Goal: Task Accomplishment & Management: Complete application form

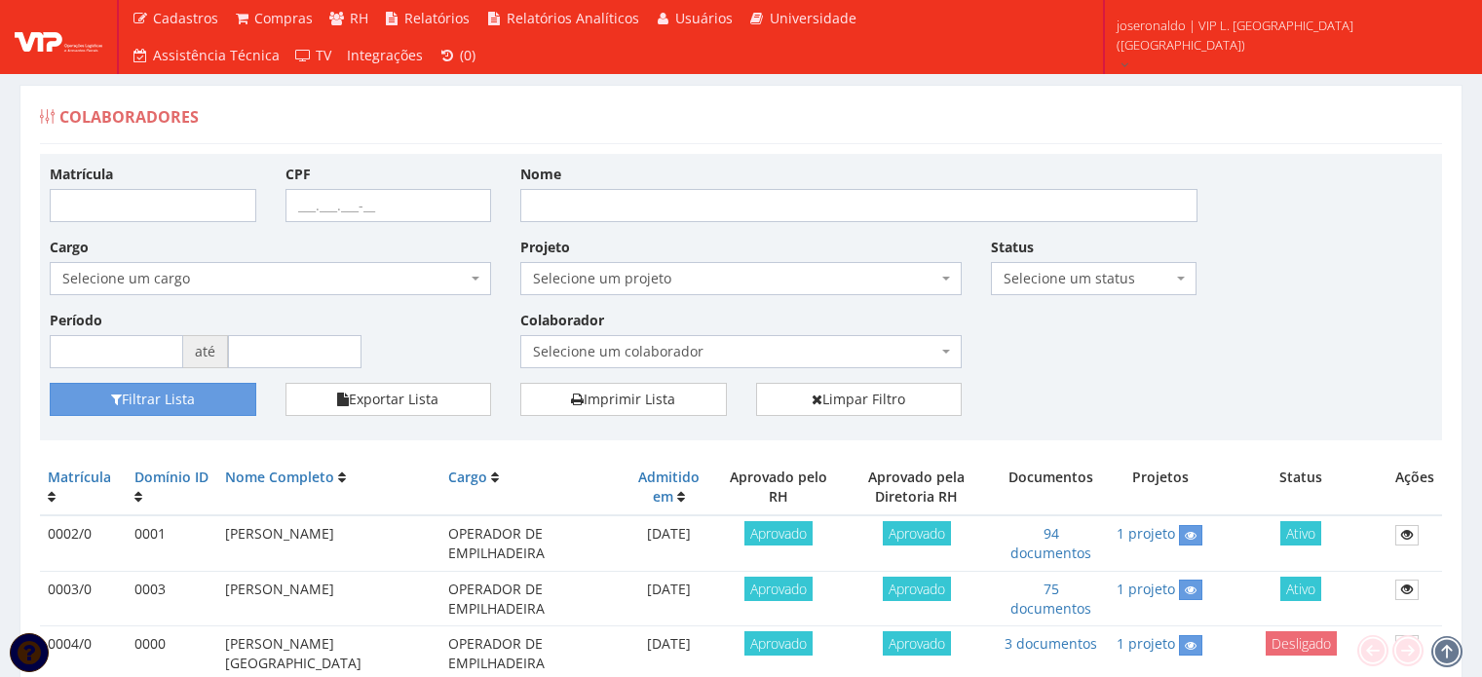
scroll to position [390, 0]
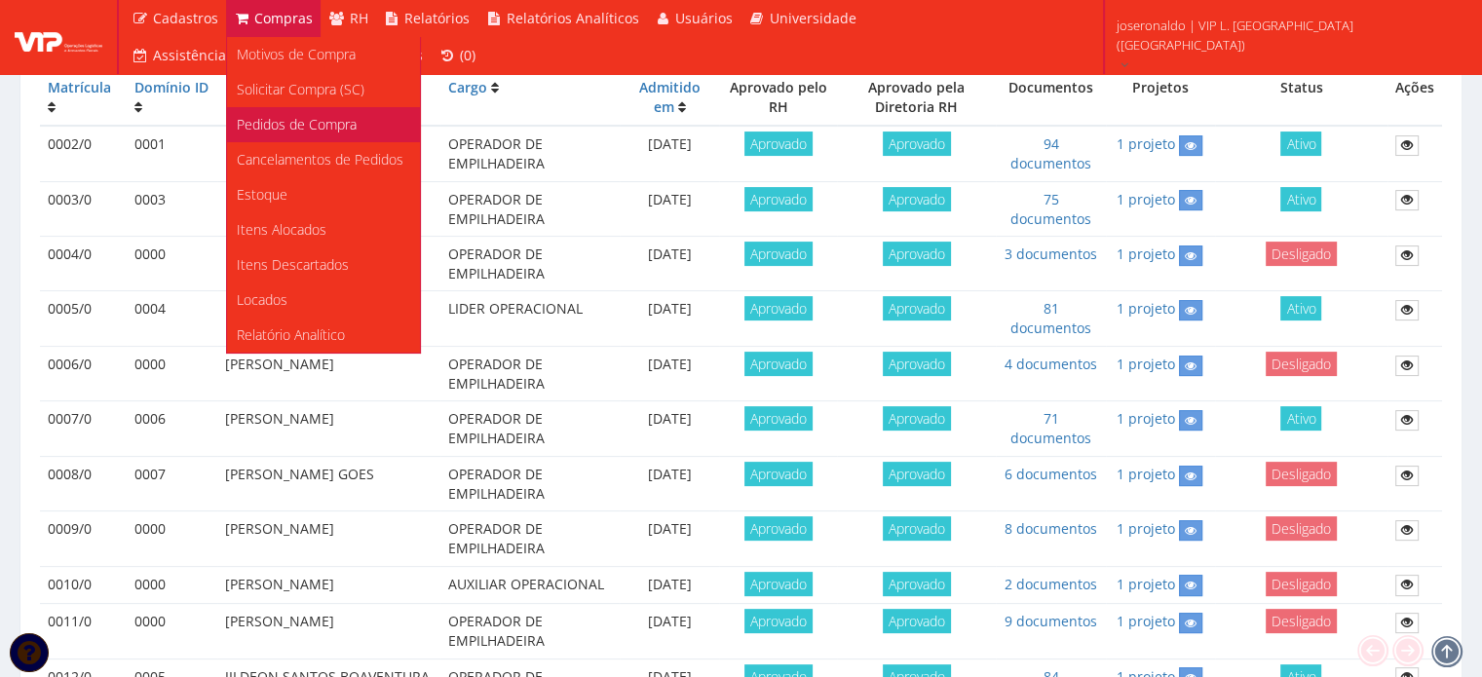
click at [280, 125] on span "Pedidos de Compra" at bounding box center [297, 124] width 120 height 19
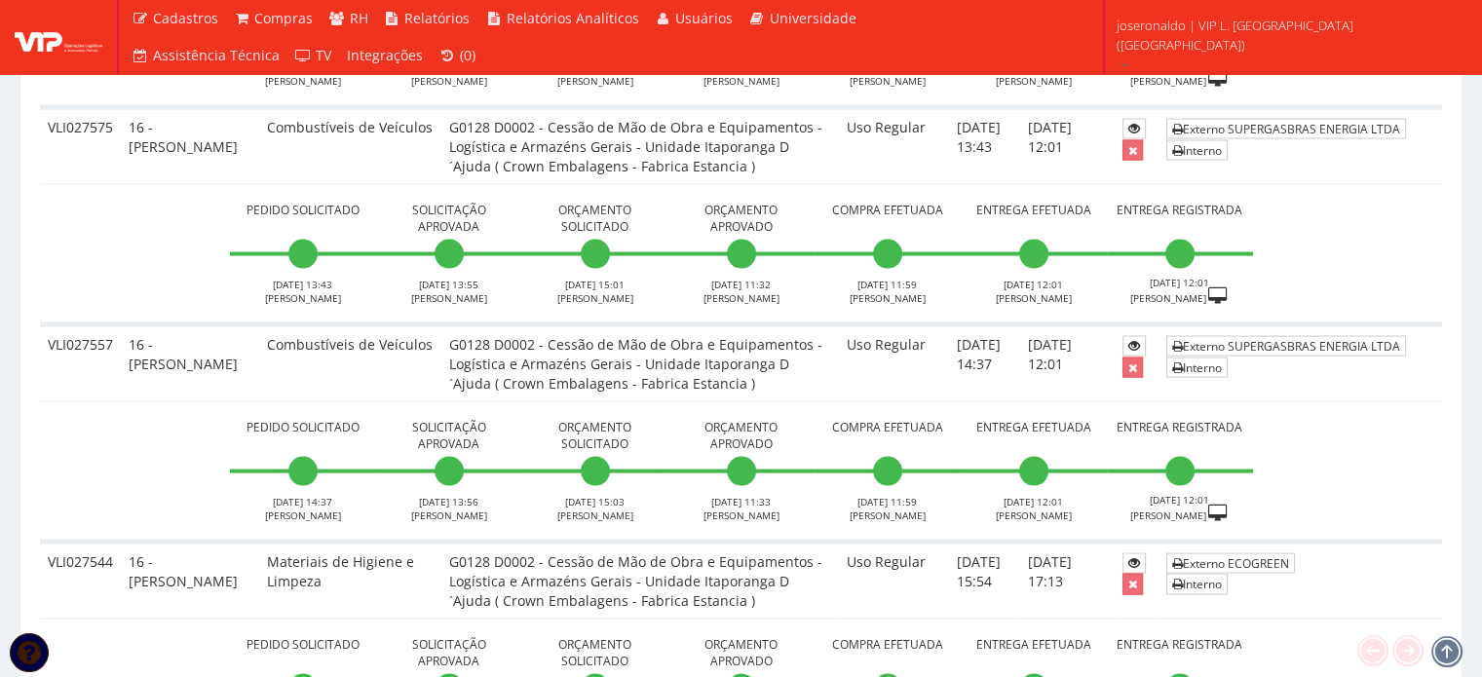
scroll to position [3799, 0]
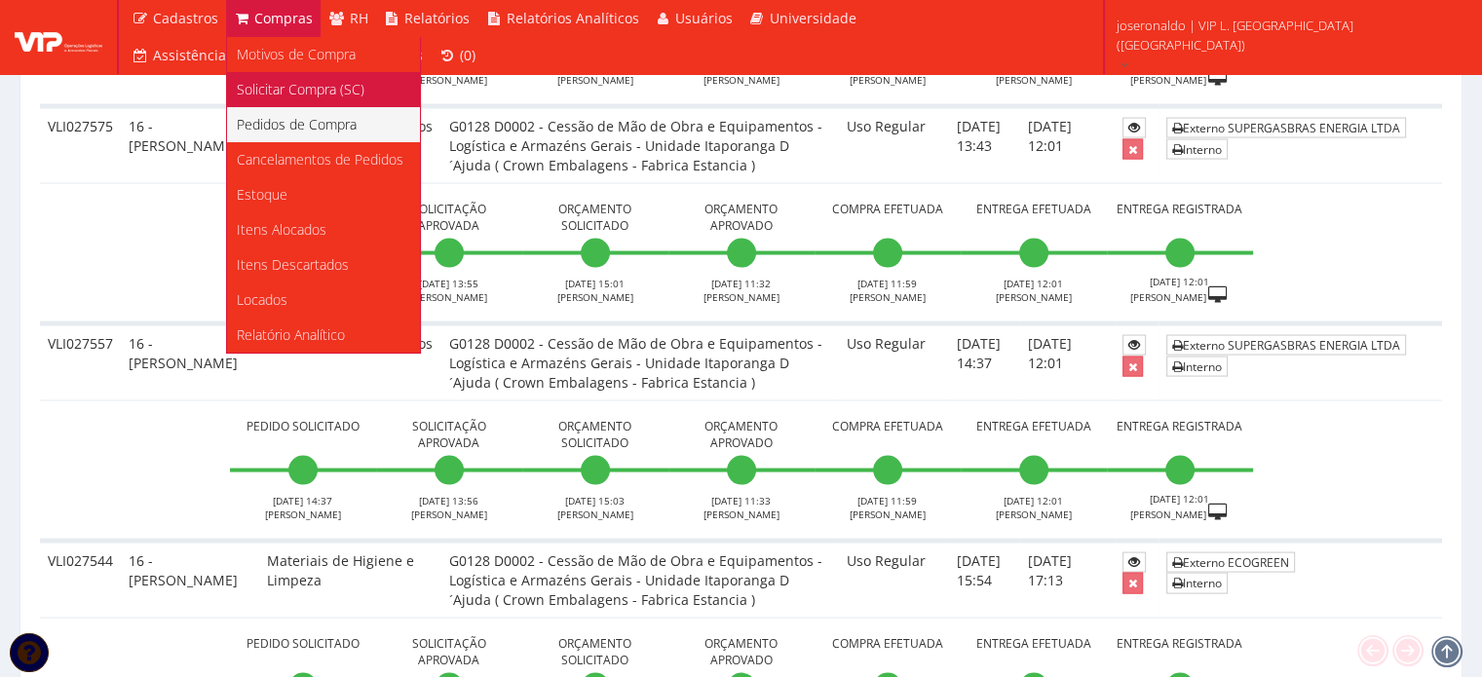
click at [284, 95] on span "Solicitar Compra (SC)" at bounding box center [301, 89] width 128 height 19
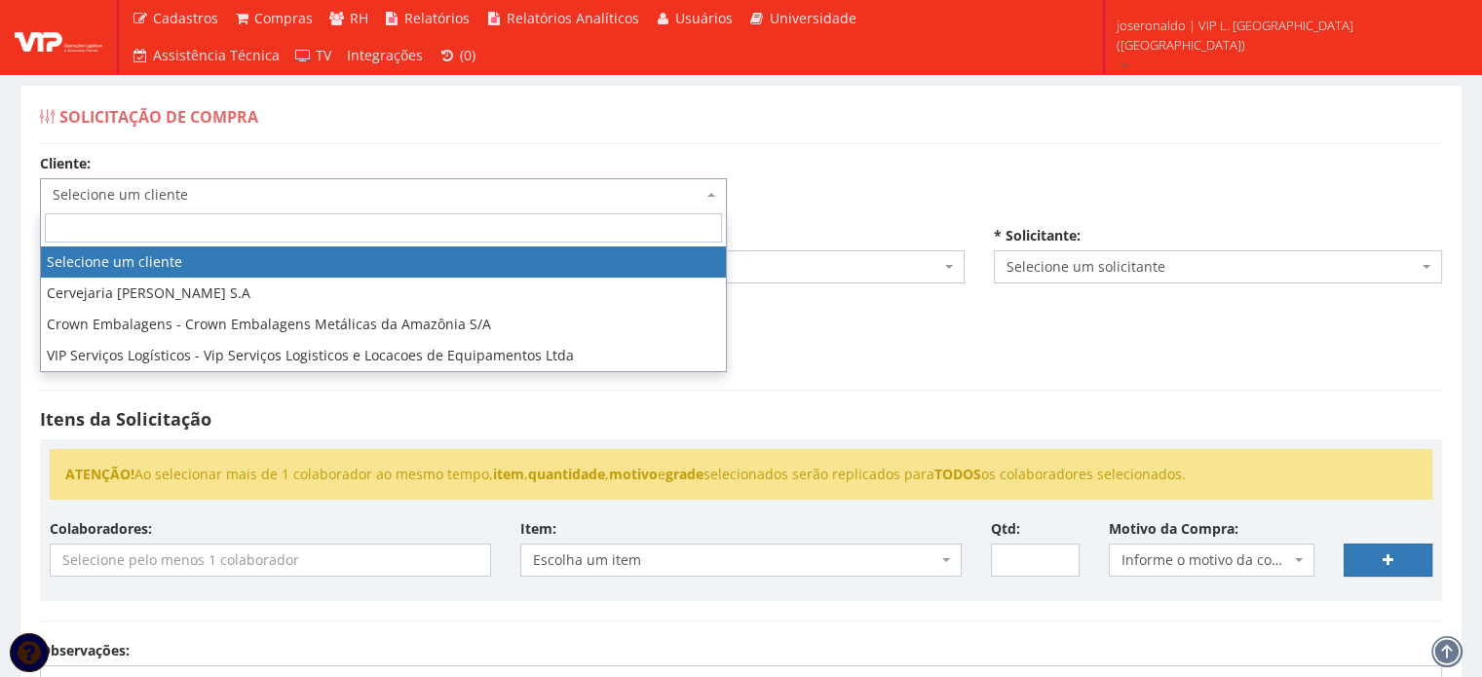
click at [361, 198] on span "Selecione um cliente" at bounding box center [378, 194] width 650 height 19
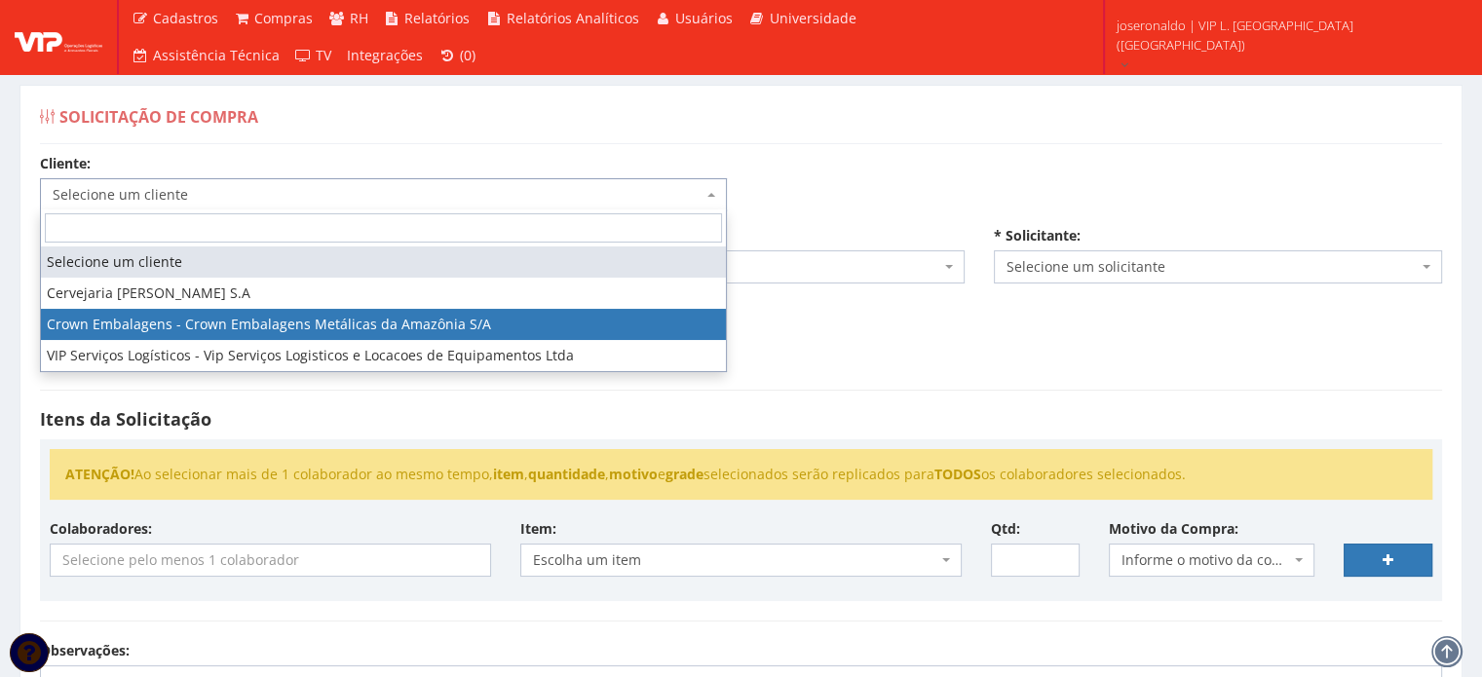
select select "23"
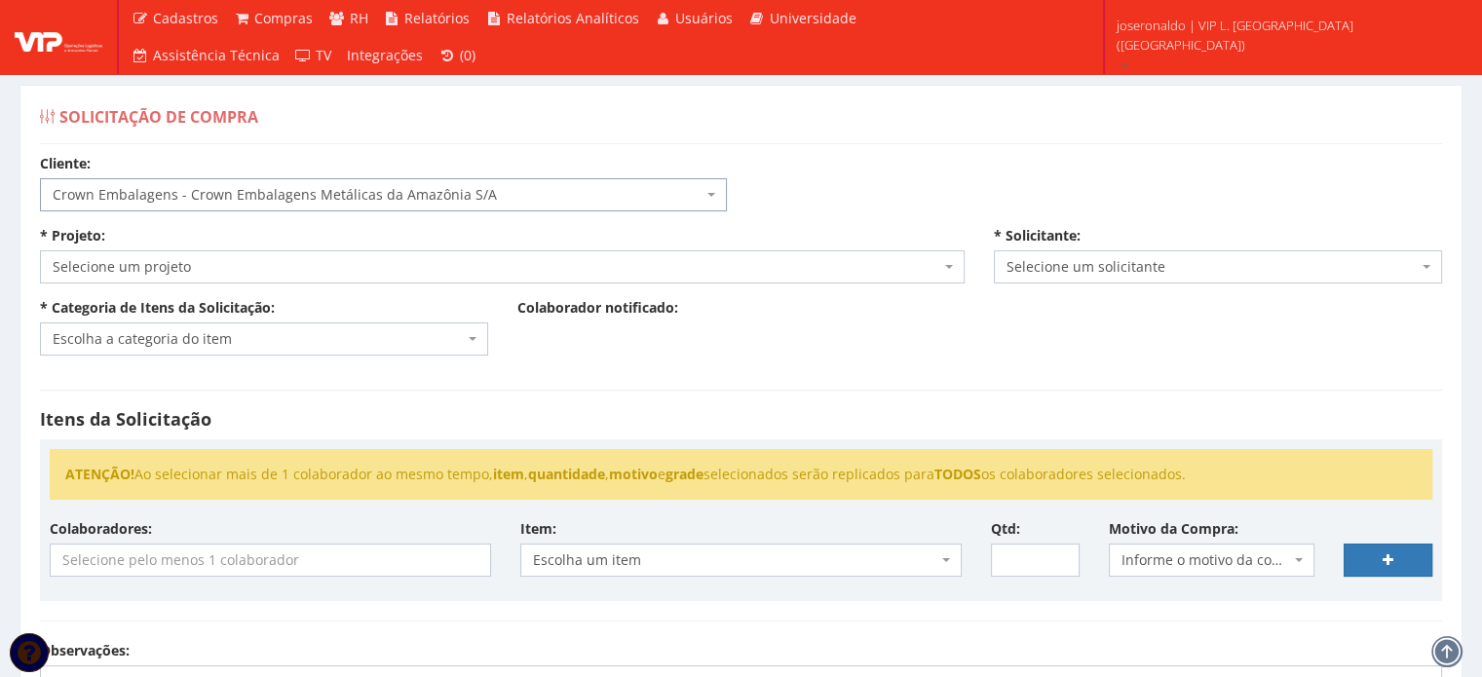
click at [225, 264] on span "Selecione um projeto" at bounding box center [496, 266] width 887 height 19
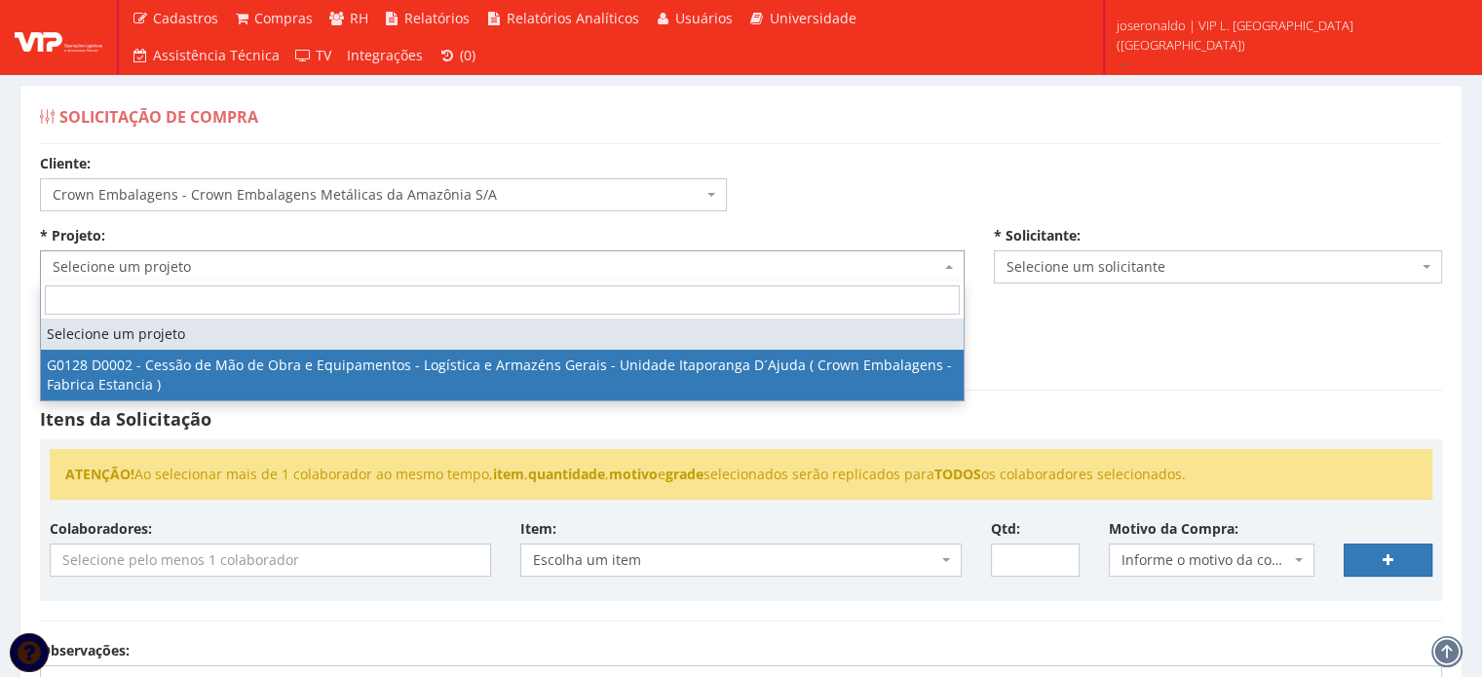
select select "128"
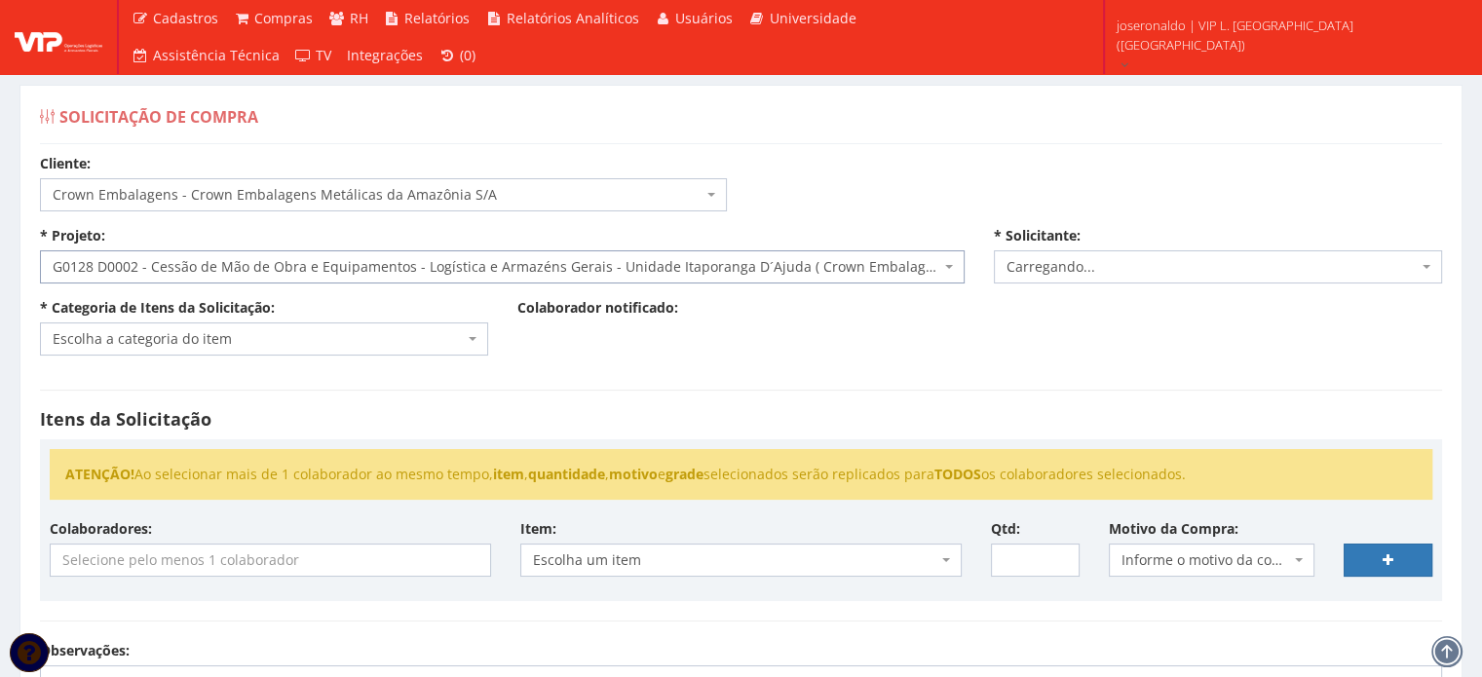
select select "1278"
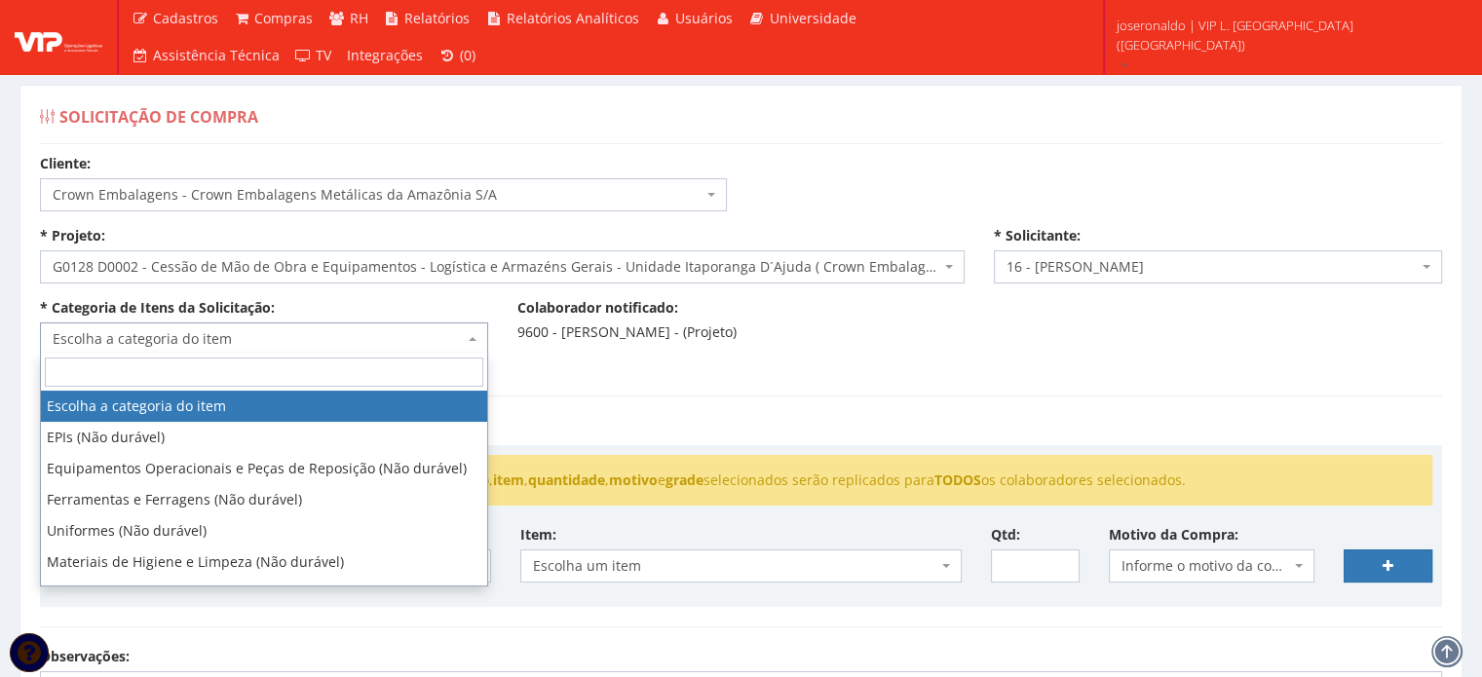
click at [230, 329] on span "Escolha a categoria do item" at bounding box center [258, 338] width 411 height 19
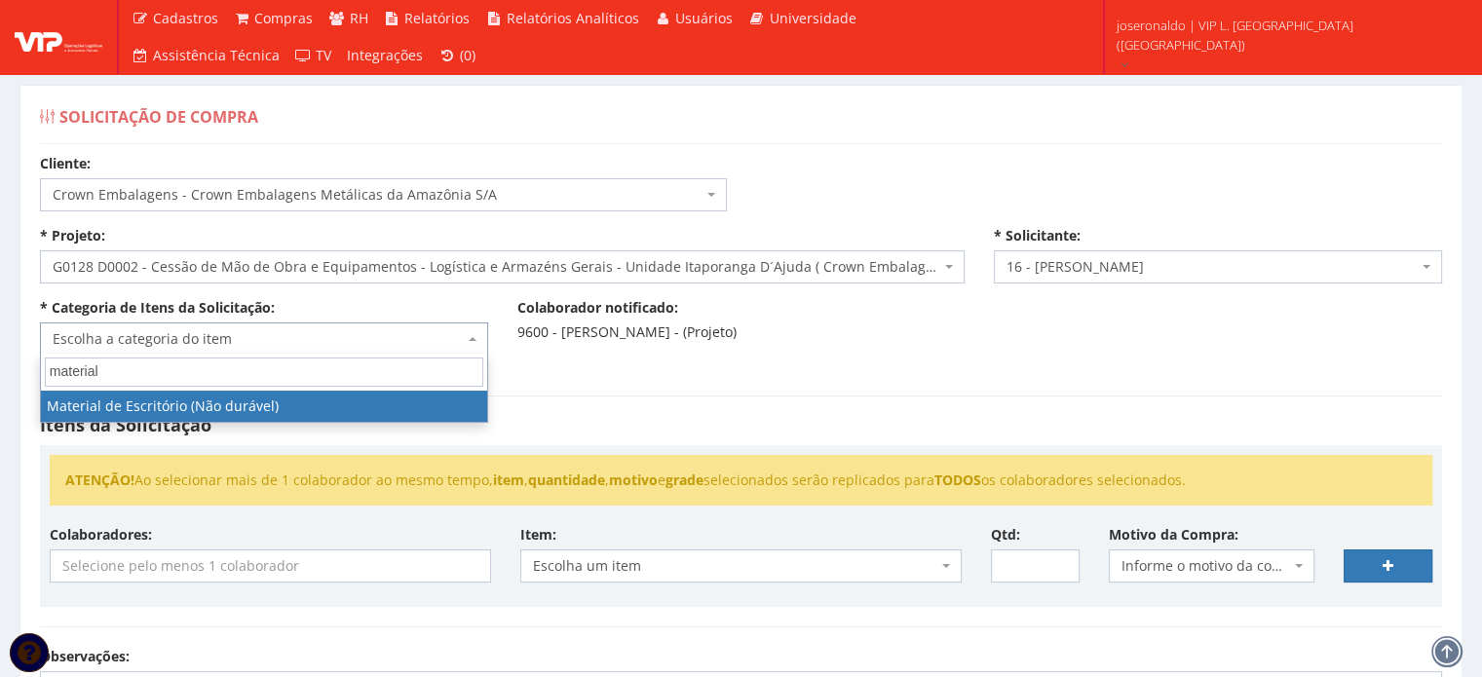
type input "material"
select select "16"
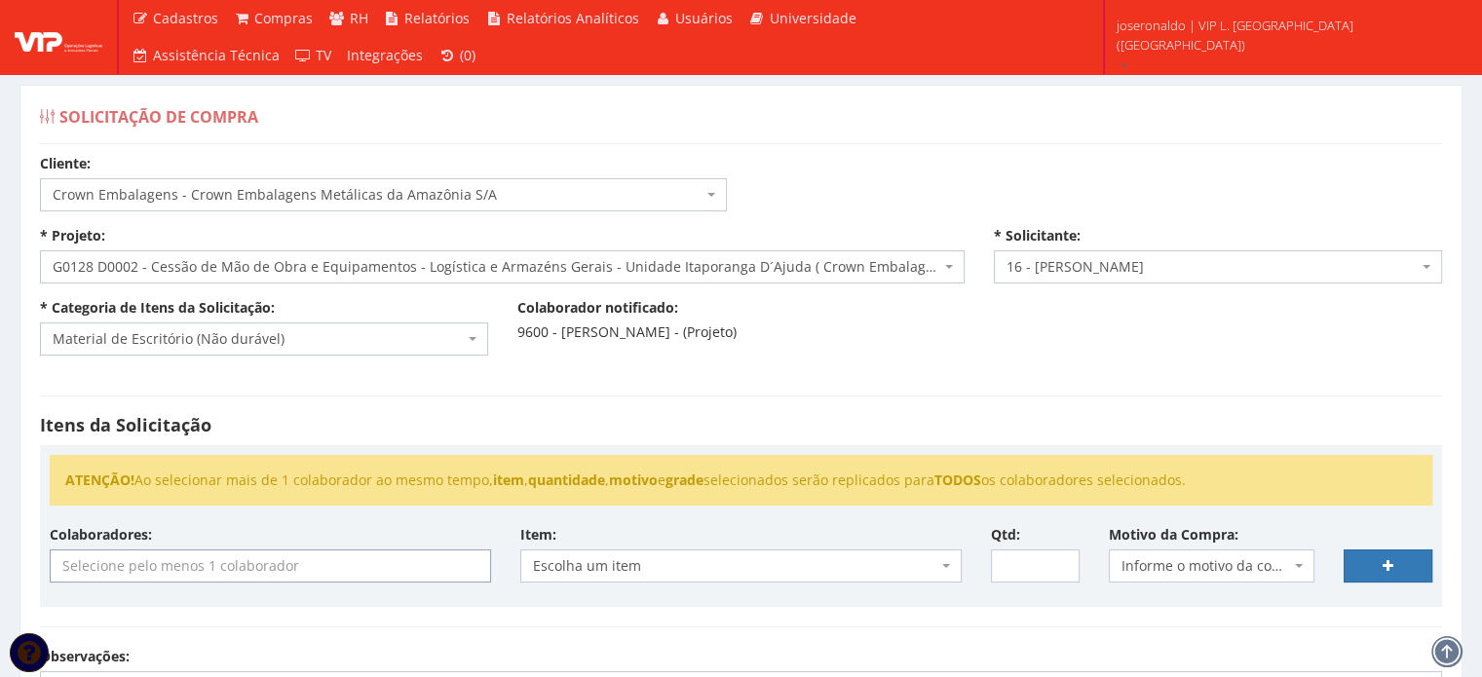
click at [348, 568] on input "search" at bounding box center [270, 565] width 439 height 31
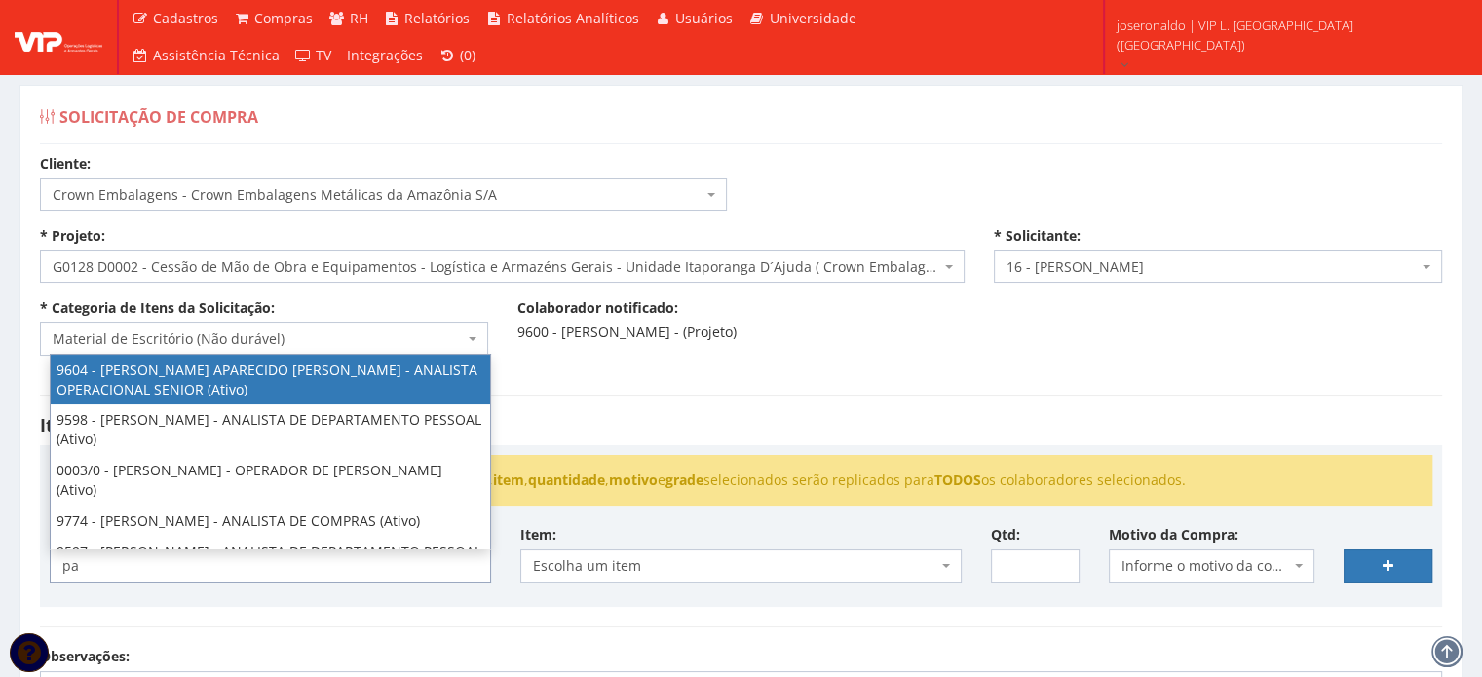
type input "p"
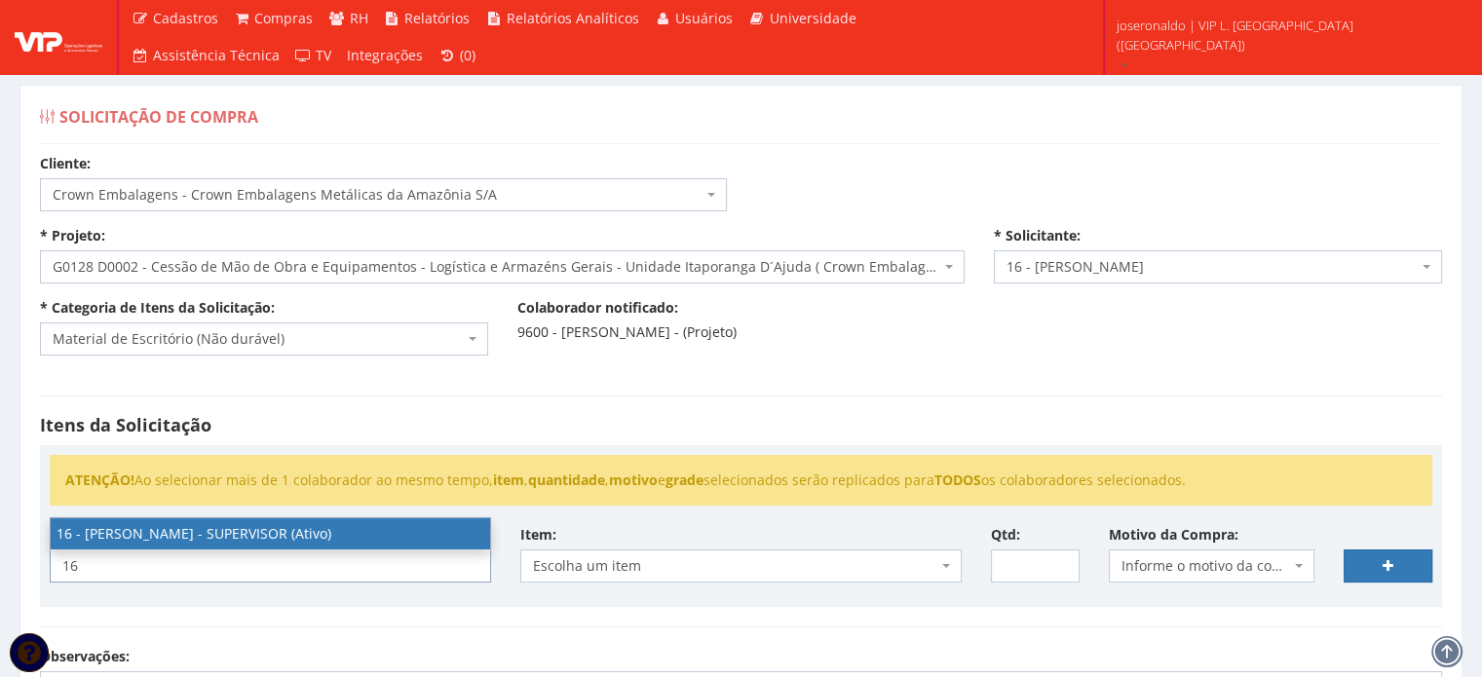
type input "16"
select select "1278"
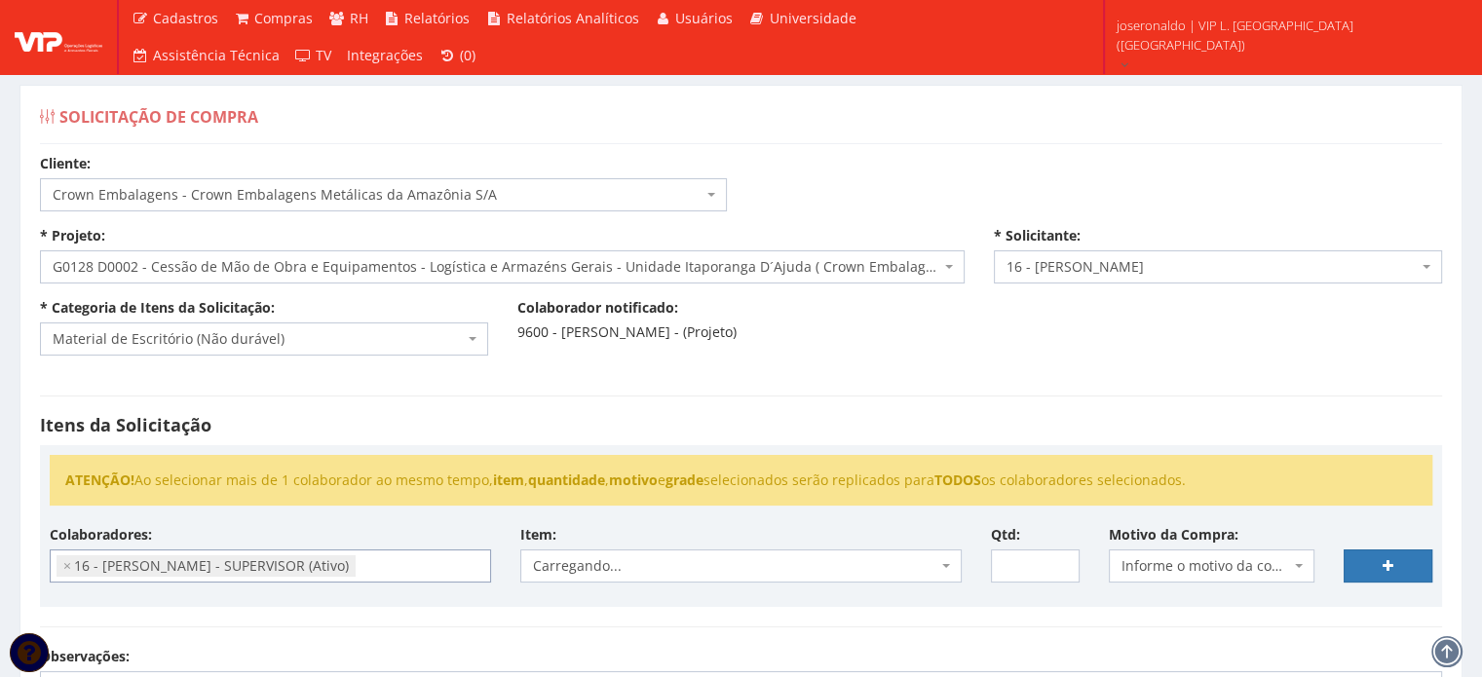
scroll to position [334, 0]
select select "54"
click at [664, 569] on span "Caderno (Não durável)" at bounding box center [735, 565] width 404 height 19
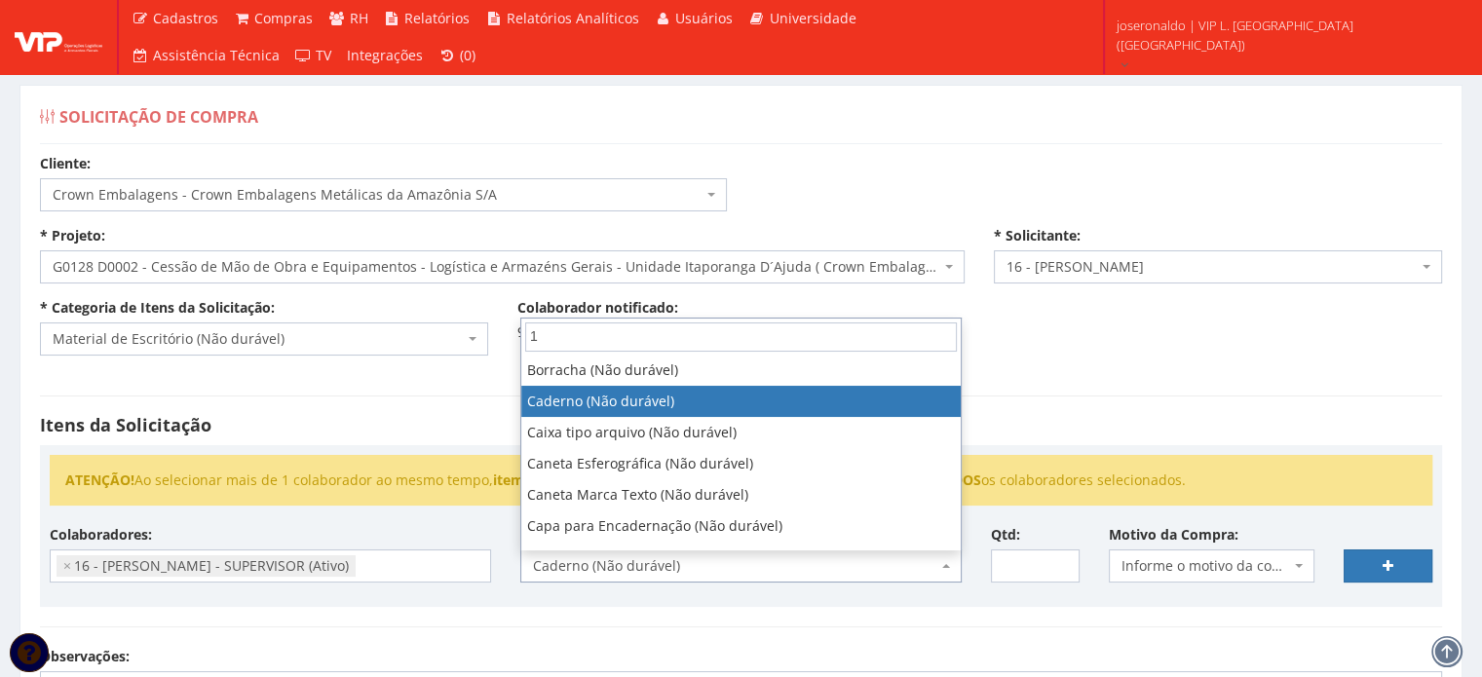
scroll to position [0, 0]
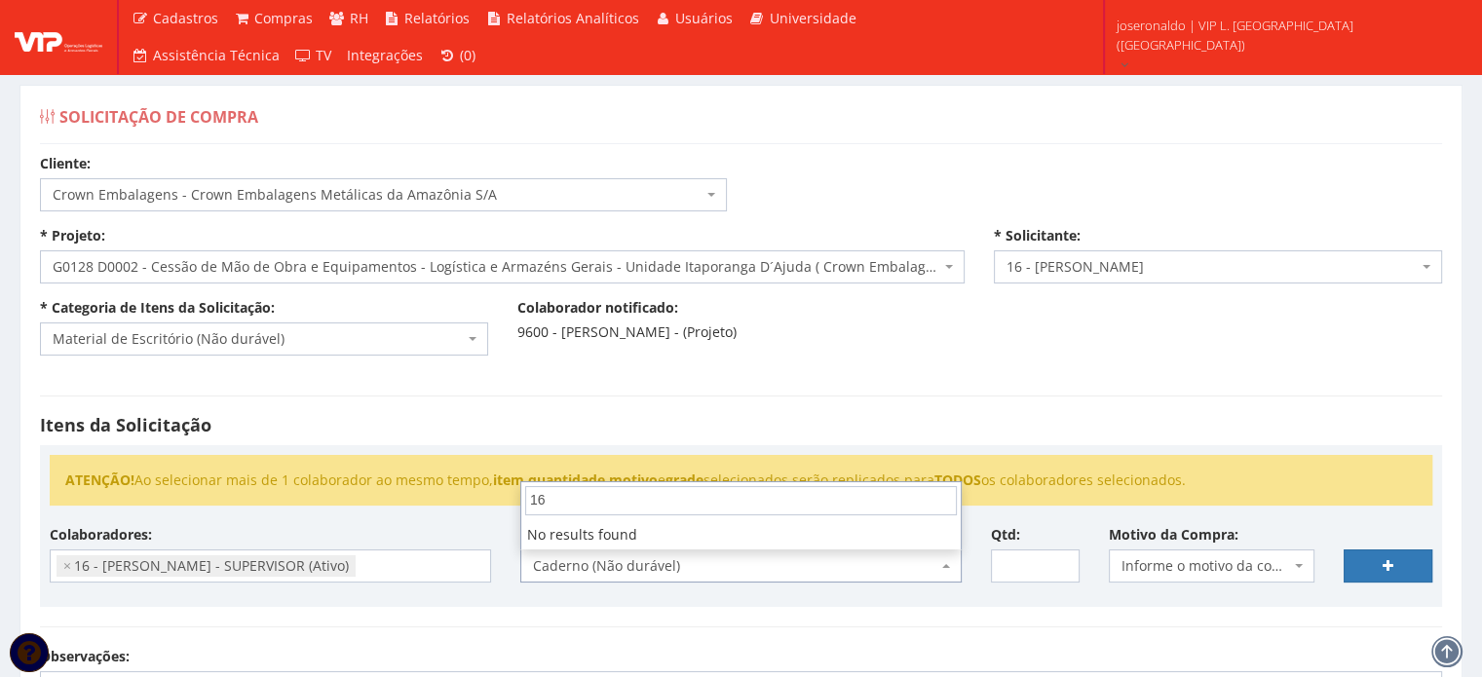
type input "1"
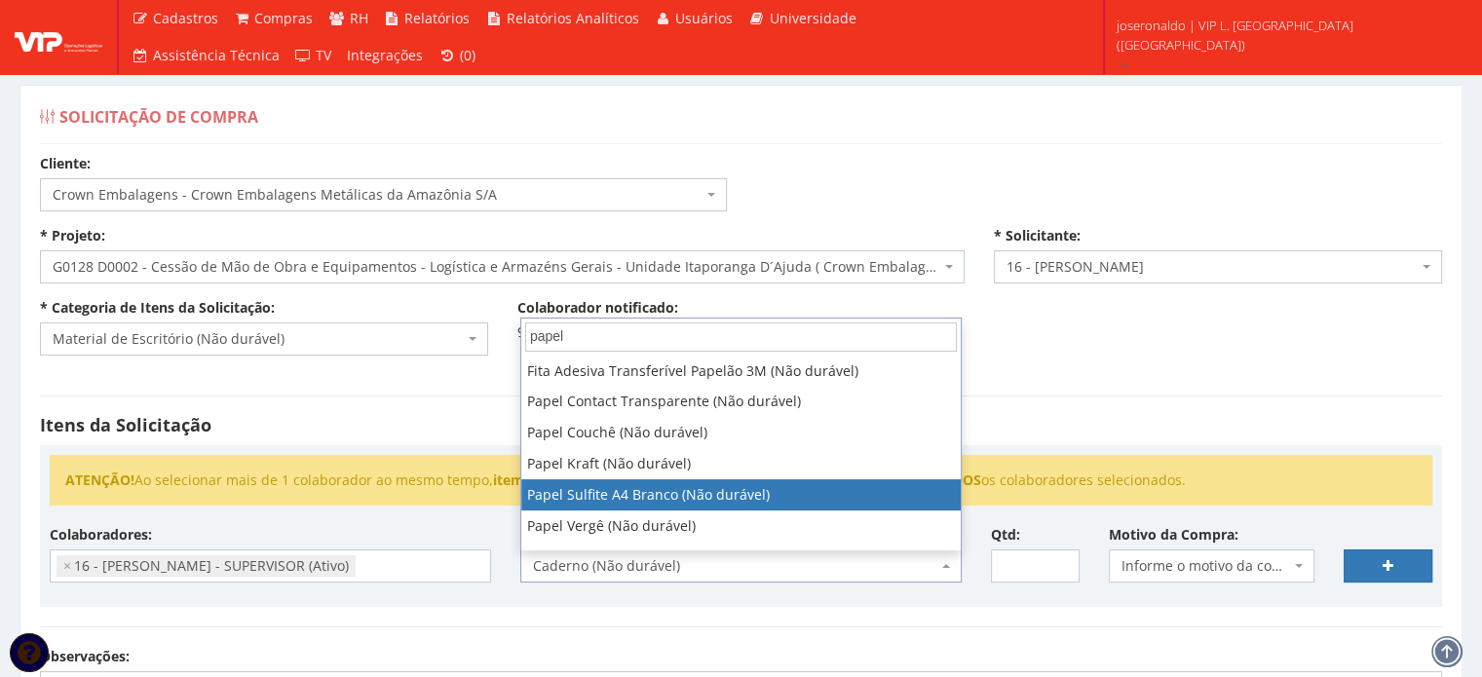
type input "papel"
select select "262"
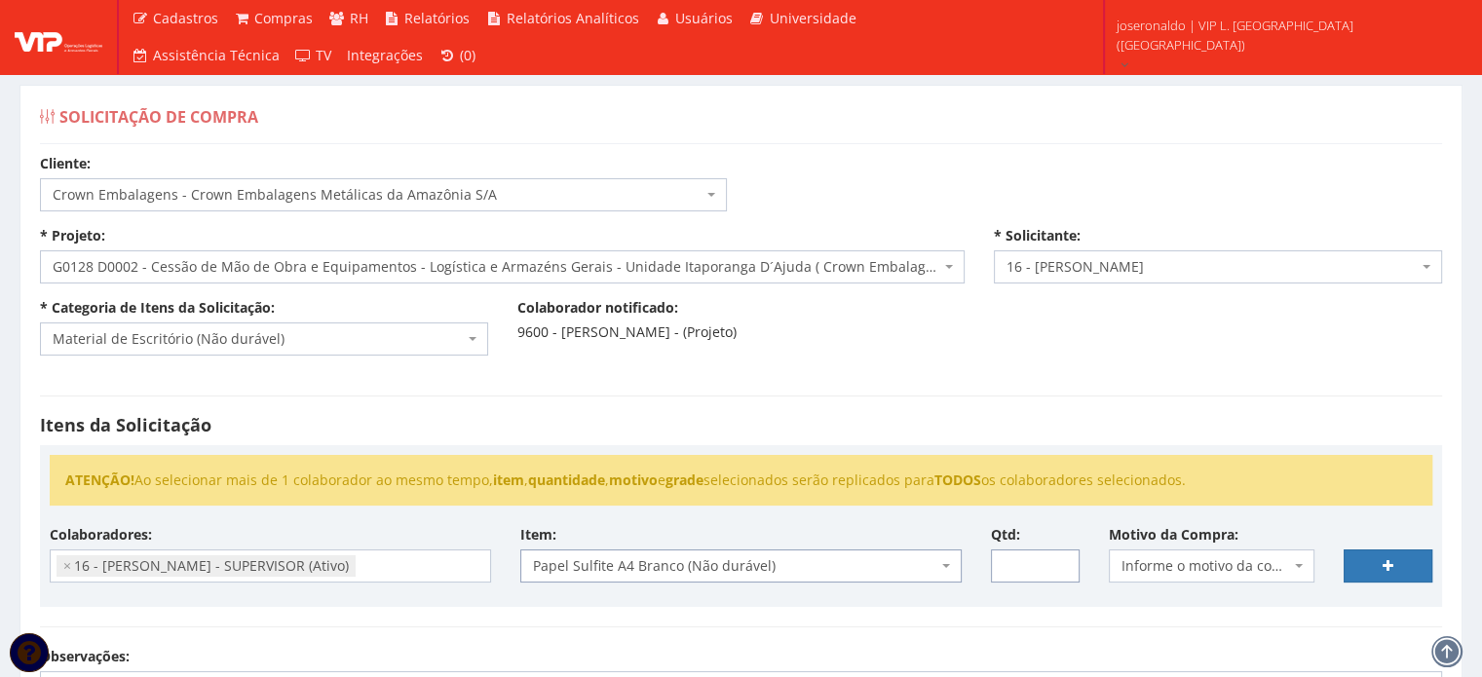
click at [1019, 560] on input "Qtd:" at bounding box center [1035, 565] width 89 height 33
type input "2"
click at [1212, 556] on span "Informe o motivo da compra" at bounding box center [1206, 565] width 170 height 19
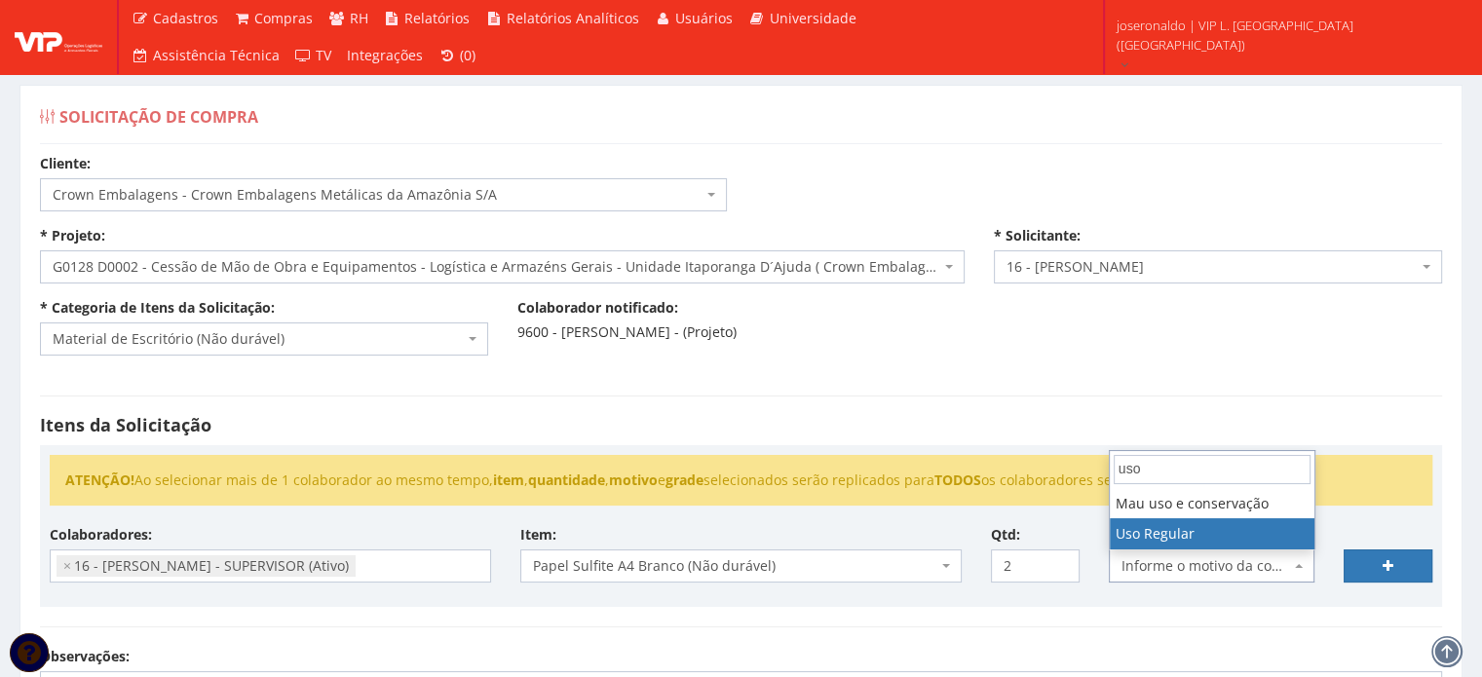
type input "uso"
select select "13"
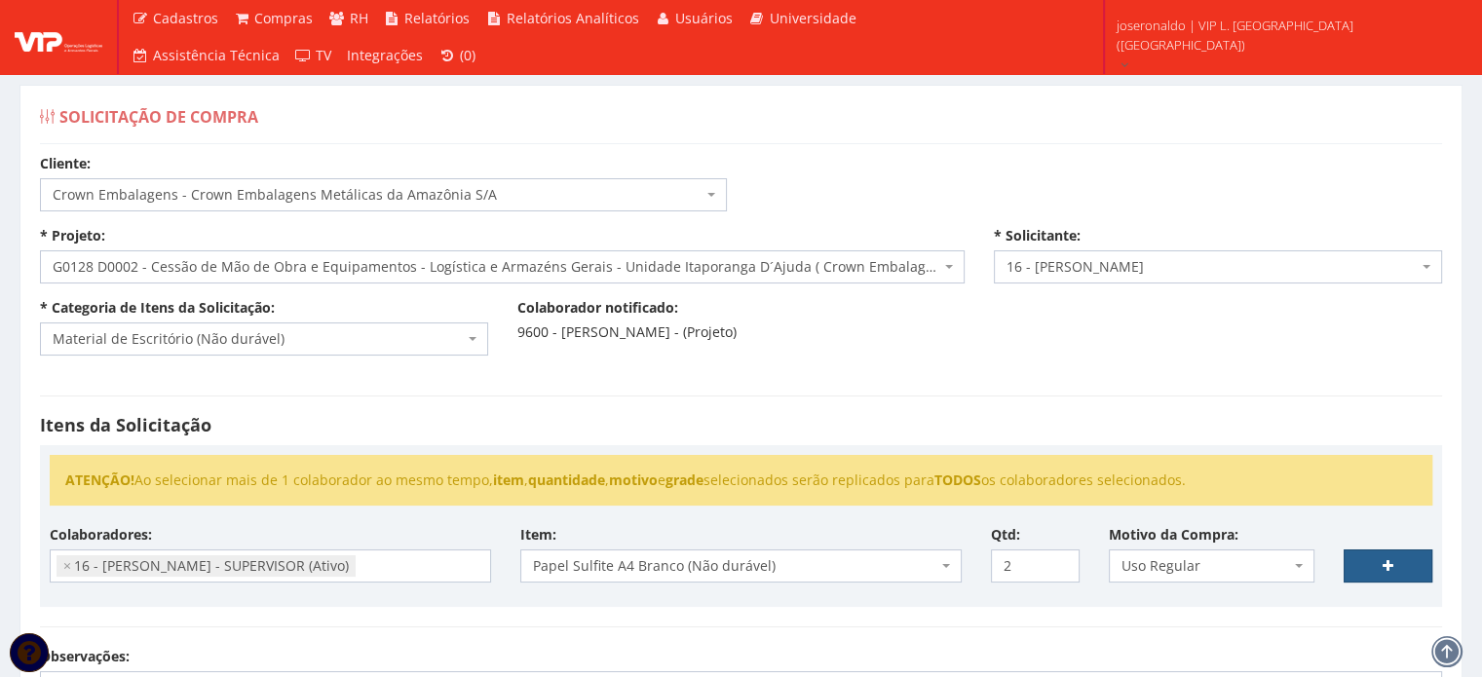
click at [1389, 561] on icon at bounding box center [1387, 566] width 11 height 14
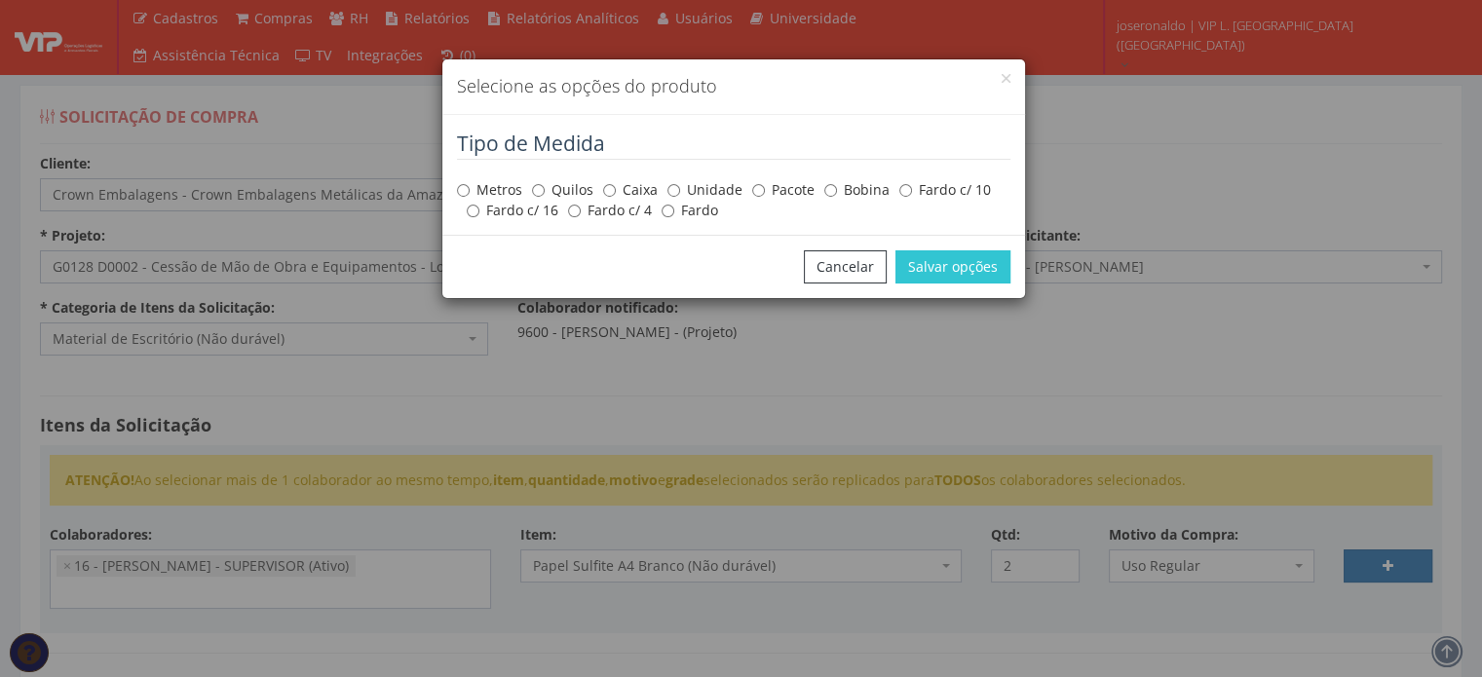
click at [775, 188] on label "Pacote" at bounding box center [783, 189] width 62 height 19
click at [765, 188] on input "Pacote" at bounding box center [758, 190] width 13 height 13
radio input "true"
click at [944, 265] on button "Salvar opções" at bounding box center [952, 266] width 115 height 33
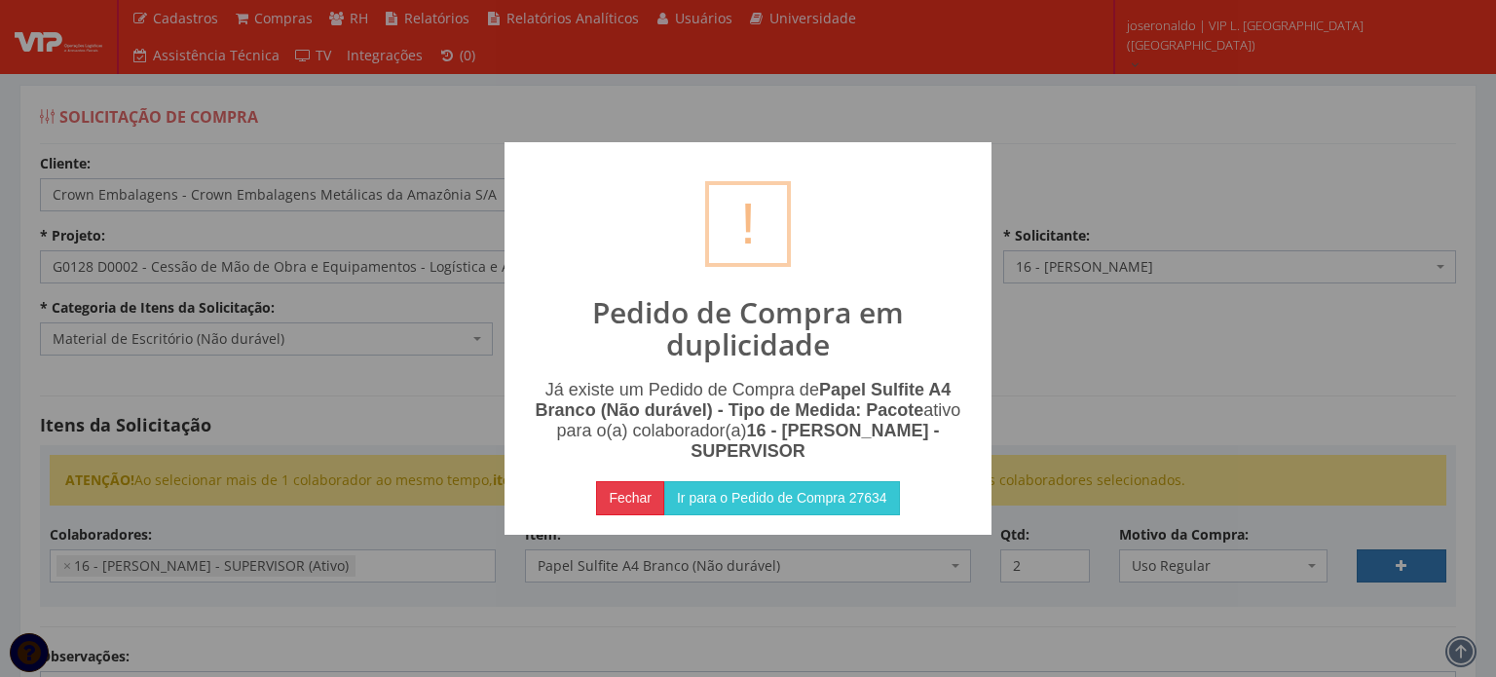
click at [626, 495] on button "Fechar" at bounding box center [630, 497] width 68 height 33
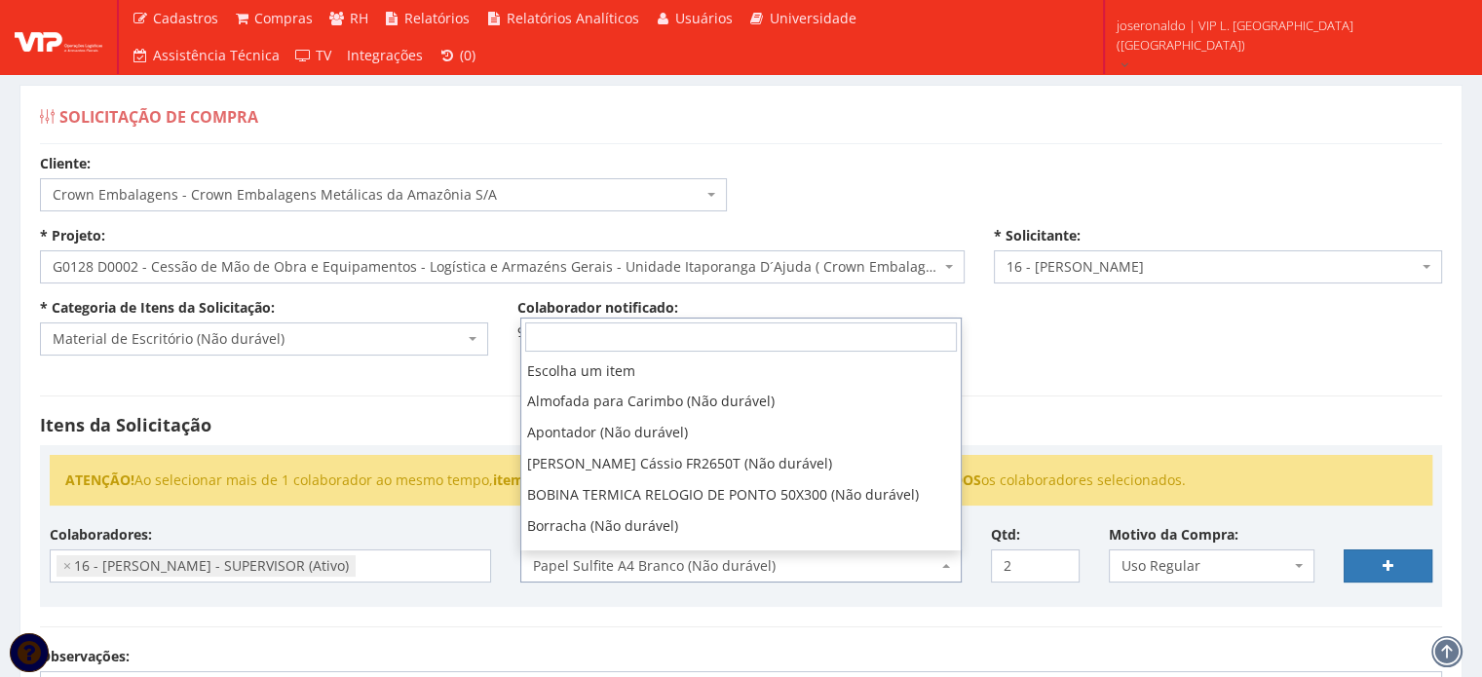
click at [715, 566] on span "Papel Sulfite A4 Branco (Não durável)" at bounding box center [735, 565] width 404 height 19
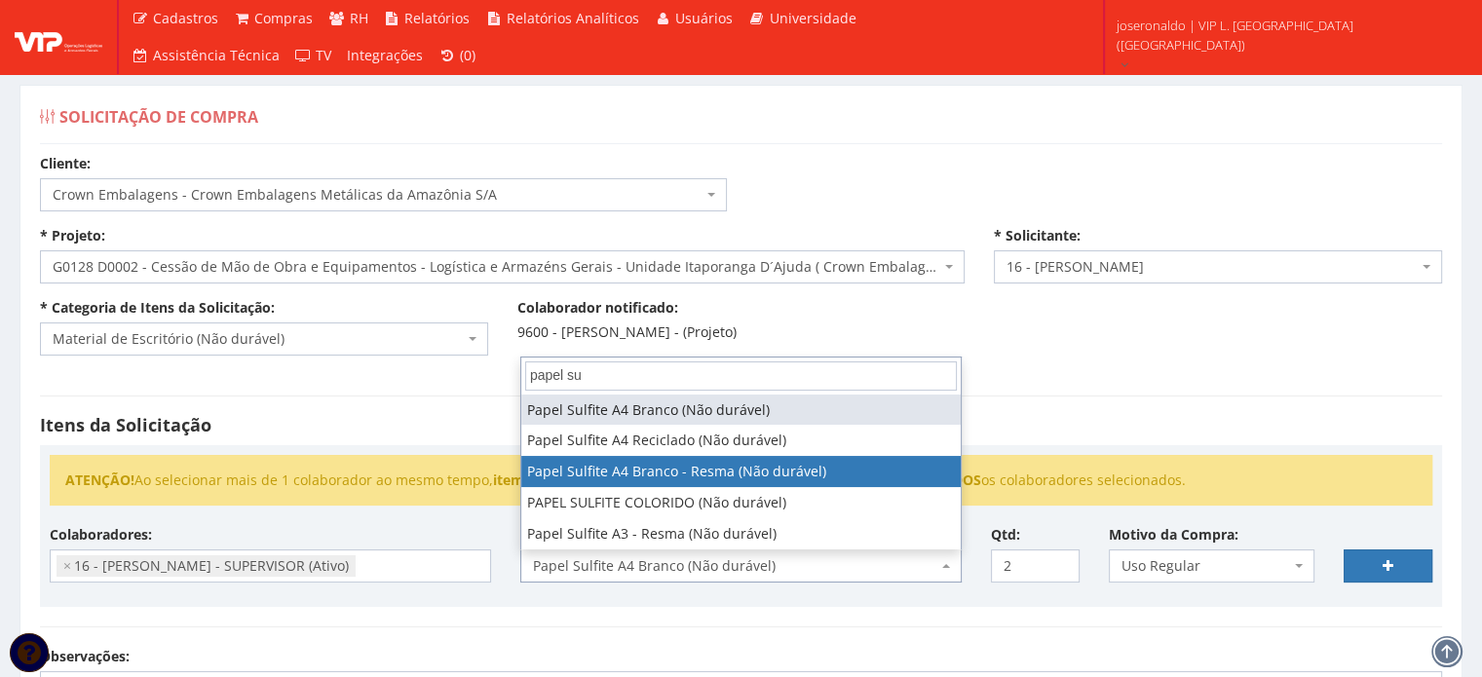
type input "papel su"
select select "907"
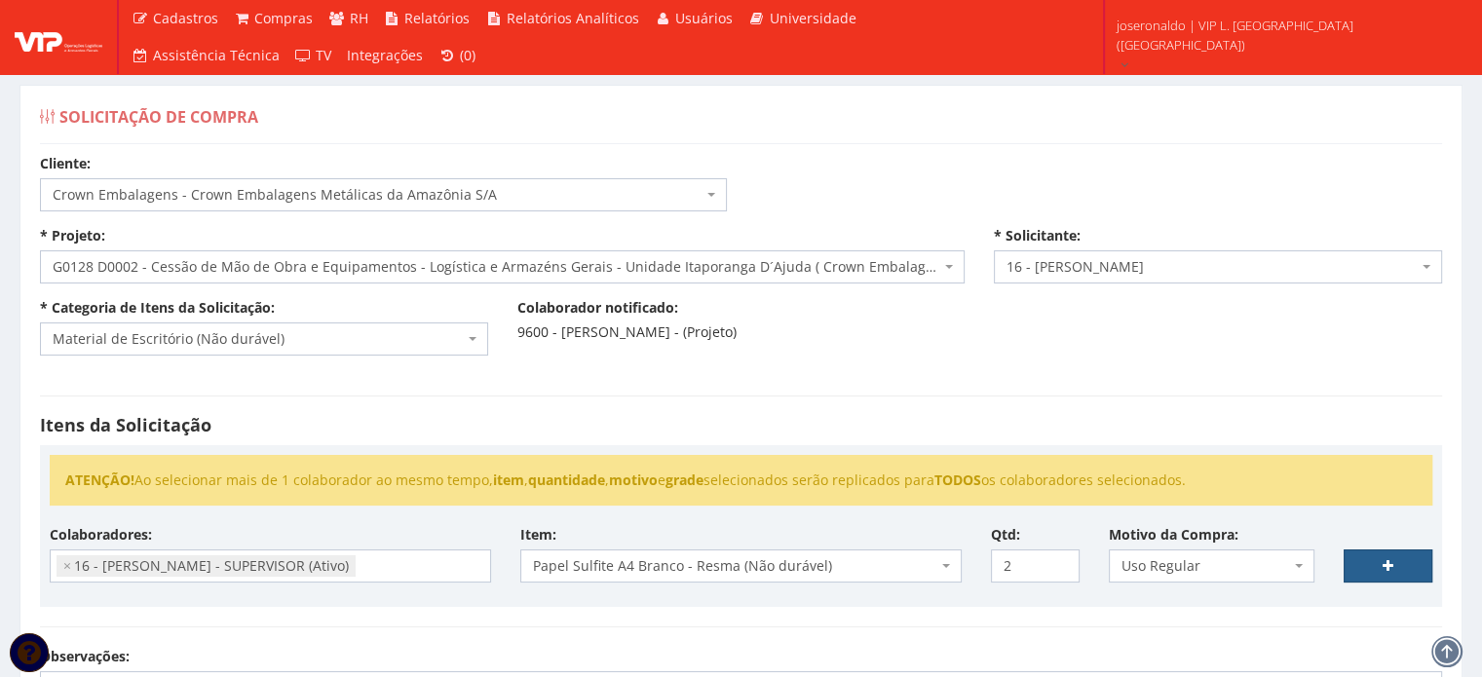
click at [1385, 572] on icon at bounding box center [1387, 566] width 11 height 14
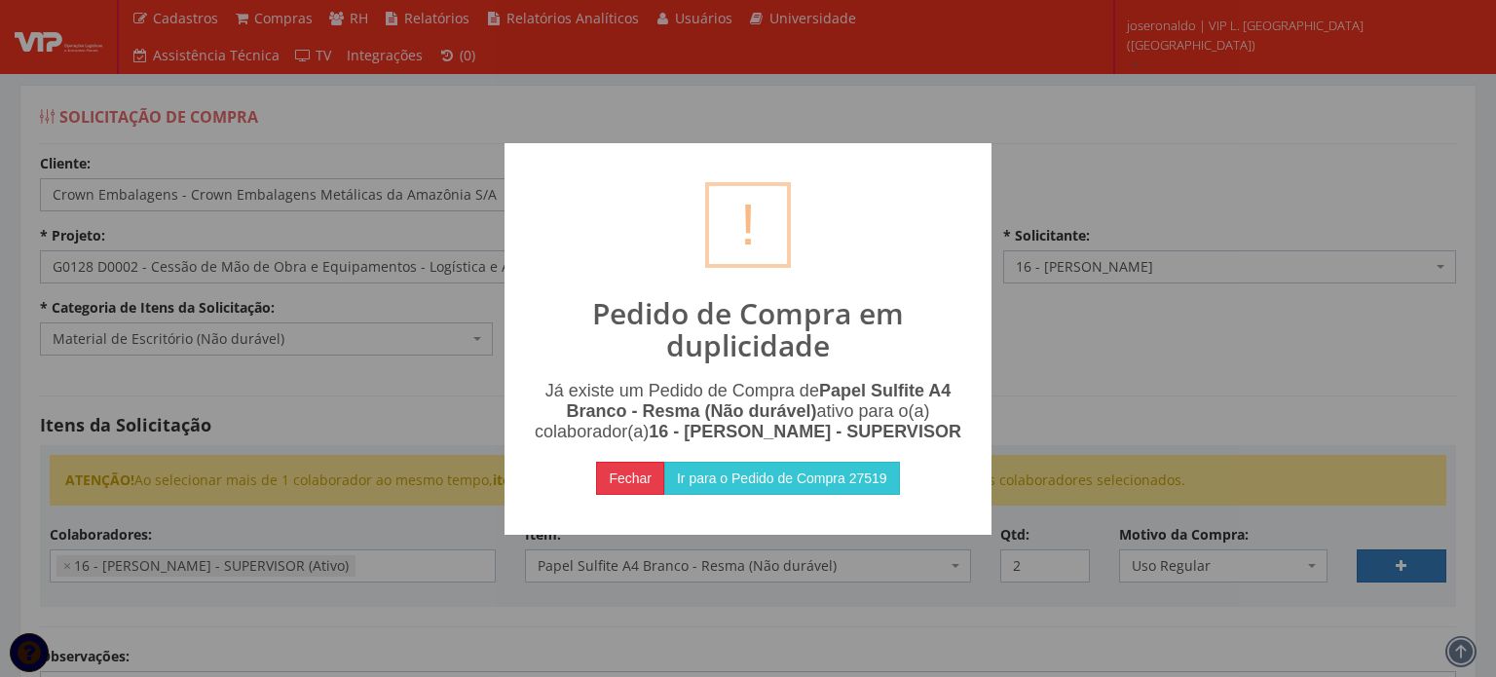
click at [638, 495] on button "Fechar" at bounding box center [630, 478] width 68 height 33
